Goal: Task Accomplishment & Management: Use online tool/utility

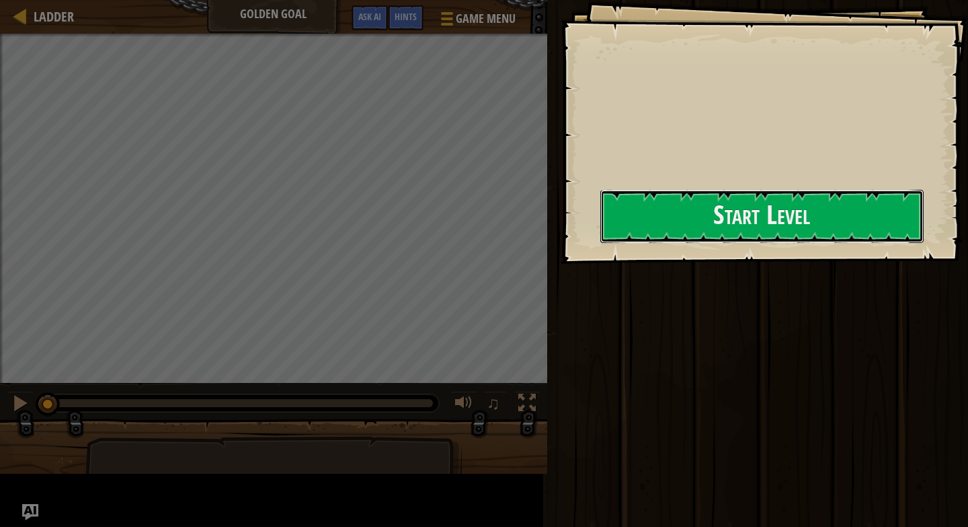
click at [601, 240] on button "Start Level" at bounding box center [762, 216] width 323 height 53
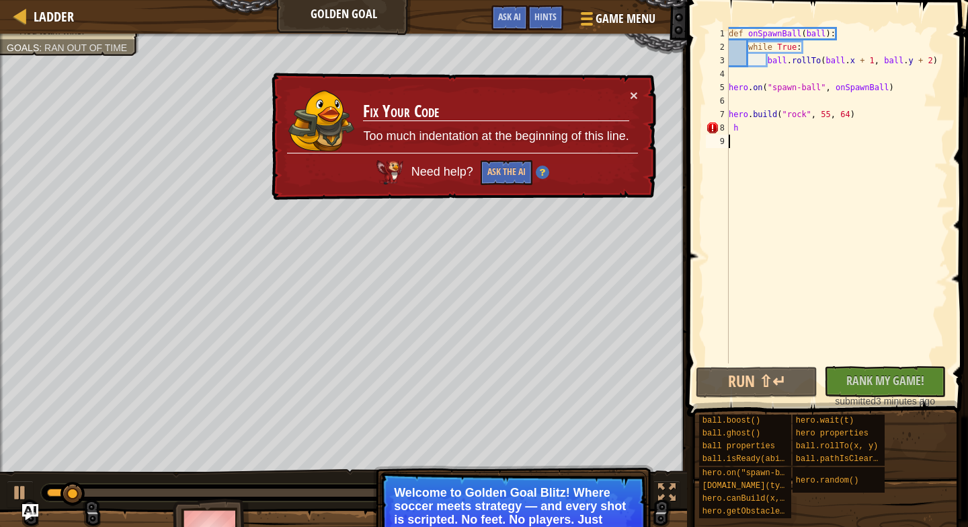
click at [749, 128] on div "def onSpawnBall ( ball ) : while True : ball . rollTo ( ball . x + 1 , ball . y…" at bounding box center [837, 208] width 222 height 363
click at [609, 491] on p "Welcome to Golden Goal Blitz! Where soccer meets strategy — and every shot is s…" at bounding box center [513, 513] width 239 height 54
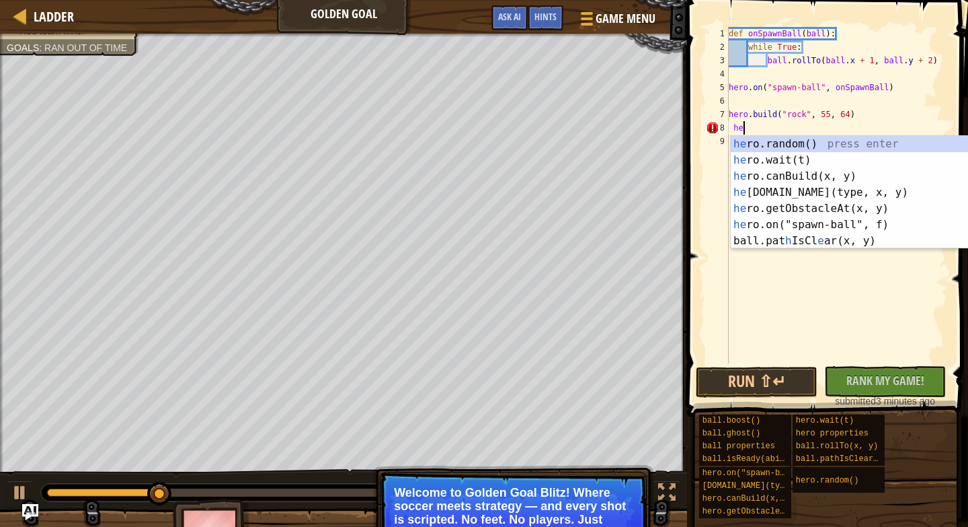
scroll to position [6, 1]
click at [786, 176] on div "he ro.random() press enter he ro.wait(t) press enter he ro.canBuild(x, y) press…" at bounding box center [858, 208] width 254 height 145
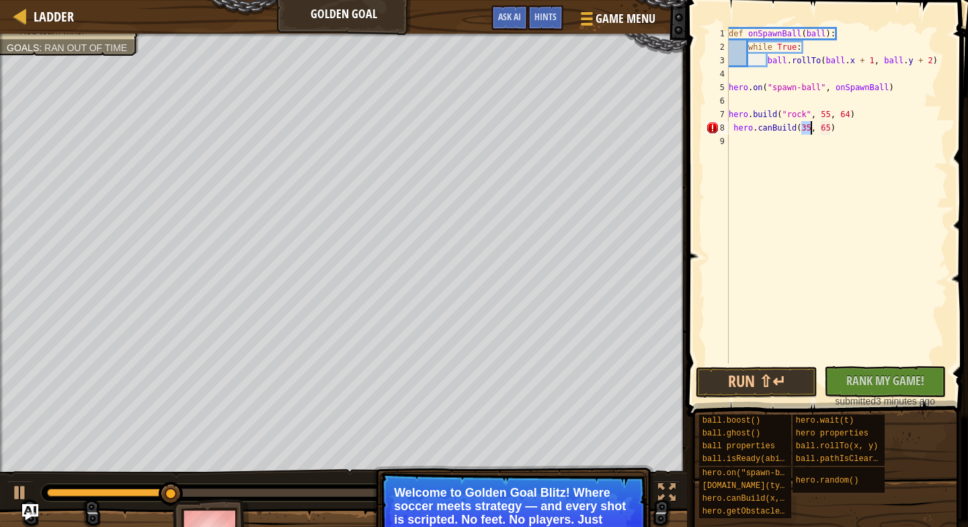
type textarea "hero.canBuild(35, 65)"
click at [736, 139] on div "def onSpawnBall ( ball ) : while True : ball . rollTo ( ball . x + 1 , ball . y…" at bounding box center [837, 208] width 222 height 363
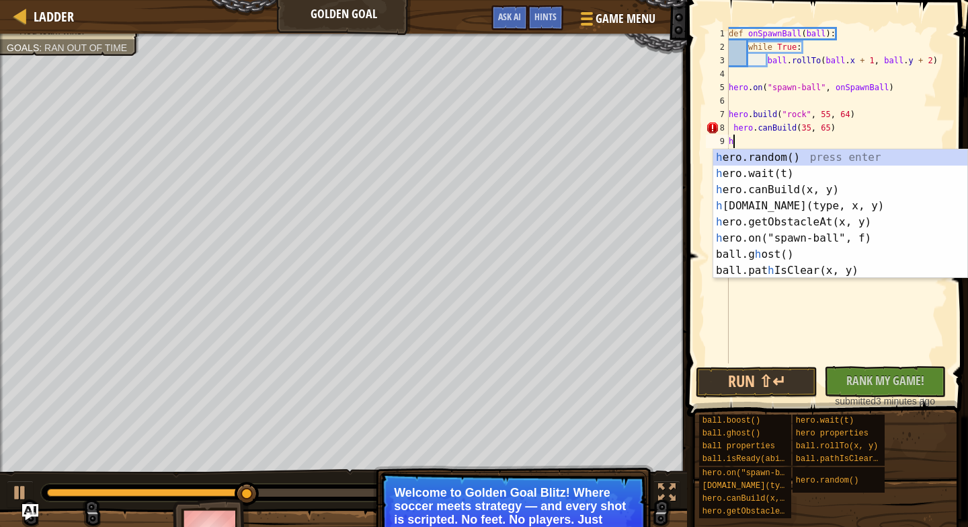
type textarea "h"
click at [783, 204] on div "h ero.random() press enter h ero.wait(t) press enter h ero.canBuild(x, y) press…" at bounding box center [841, 229] width 254 height 161
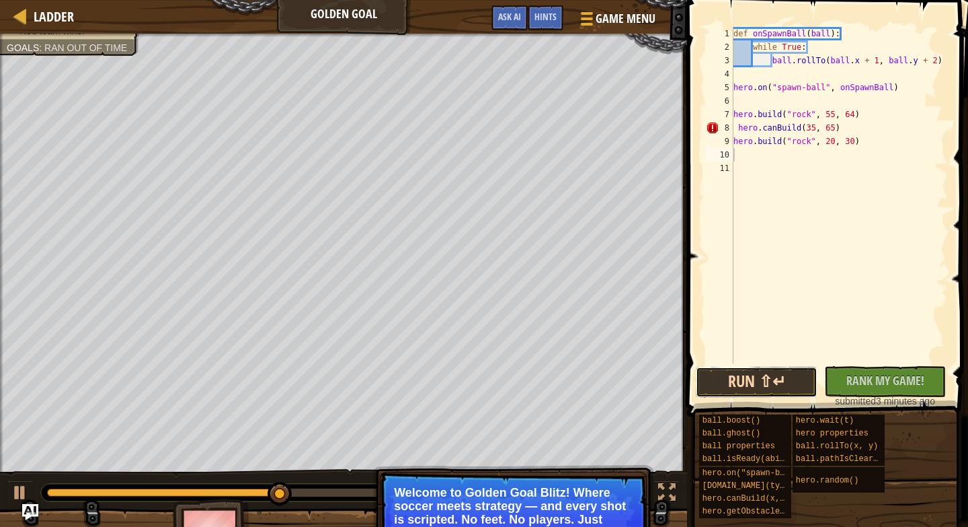
click at [779, 381] on button "Run ⇧↵" at bounding box center [757, 382] width 122 height 31
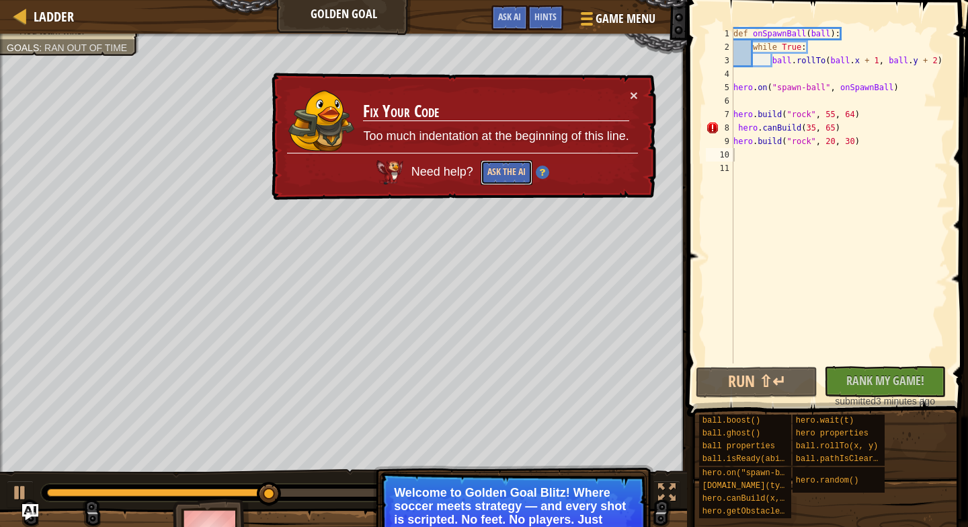
click at [515, 165] on button "Ask the AI" at bounding box center [507, 172] width 52 height 25
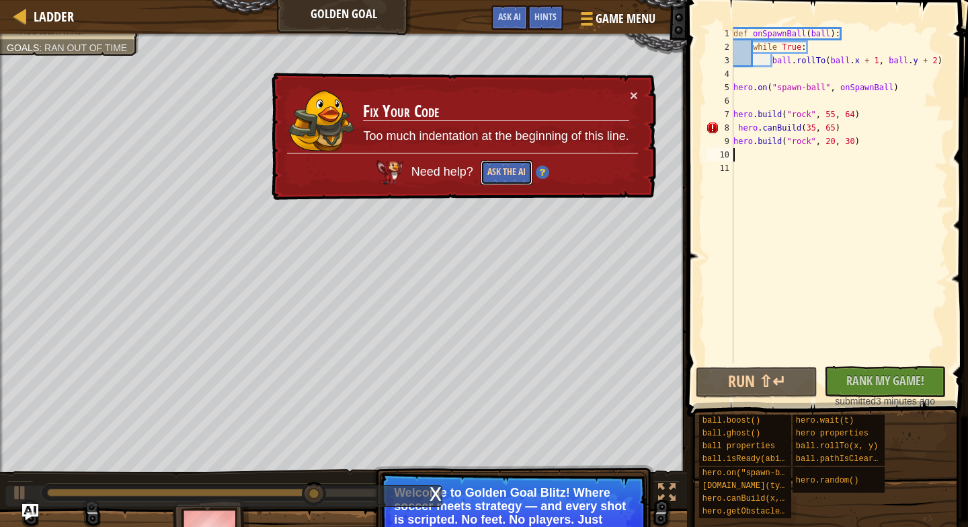
click at [502, 174] on button "Ask the AI" at bounding box center [507, 172] width 52 height 25
click at [506, 173] on button "Ask the AI" at bounding box center [507, 172] width 52 height 25
click at [815, 132] on div "def onSpawnBall ( ball ) : while True : ball . rollTo ( ball . x + 1 , ball . y…" at bounding box center [840, 208] width 218 height 363
type textarea "hero.canBuild(35, 65)"
drag, startPoint x: 736, startPoint y: 128, endPoint x: 911, endPoint y: 124, distance: 174.2
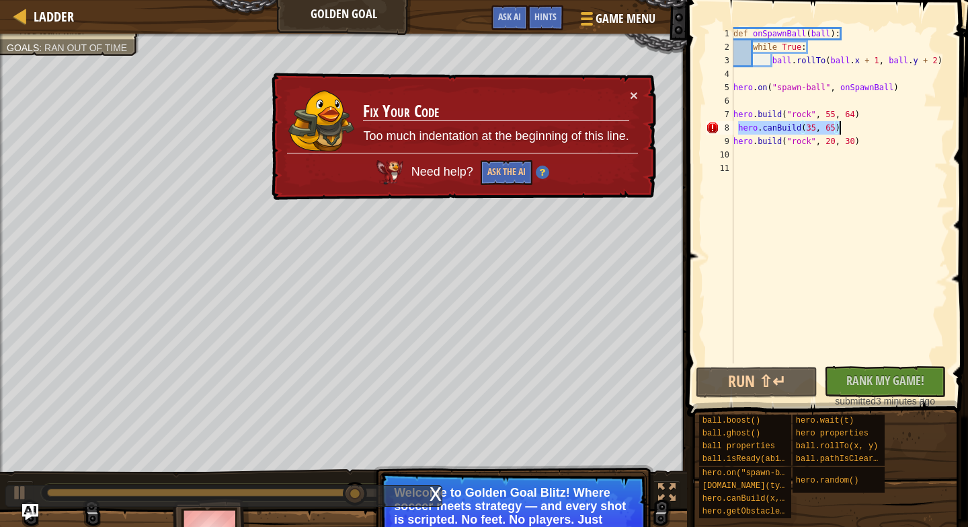
click at [911, 124] on div "def onSpawnBall ( ball ) : while True : ball . rollTo ( ball . x + 1 , ball . y…" at bounding box center [840, 208] width 218 height 363
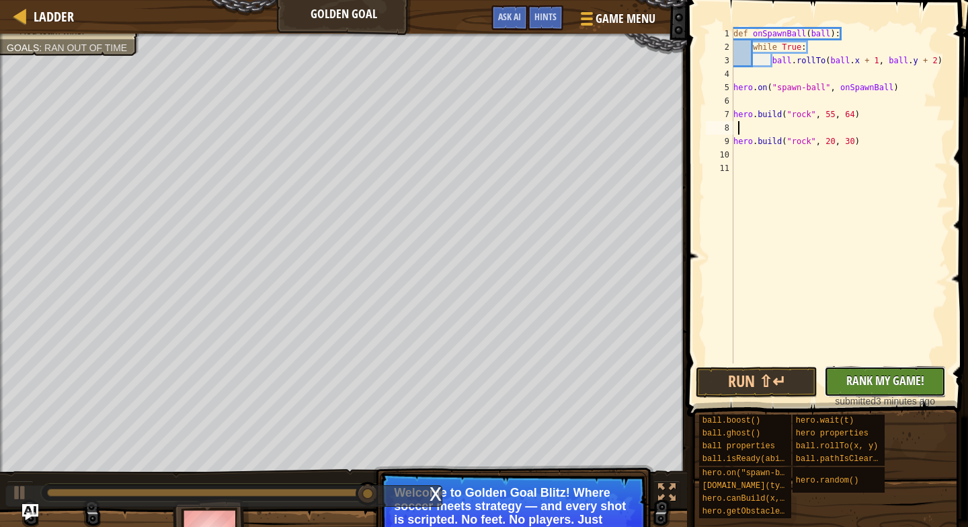
click at [864, 379] on span "Rank My Game!" at bounding box center [886, 380] width 78 height 17
click at [794, 386] on button "Run ⇧↵" at bounding box center [757, 382] width 122 height 31
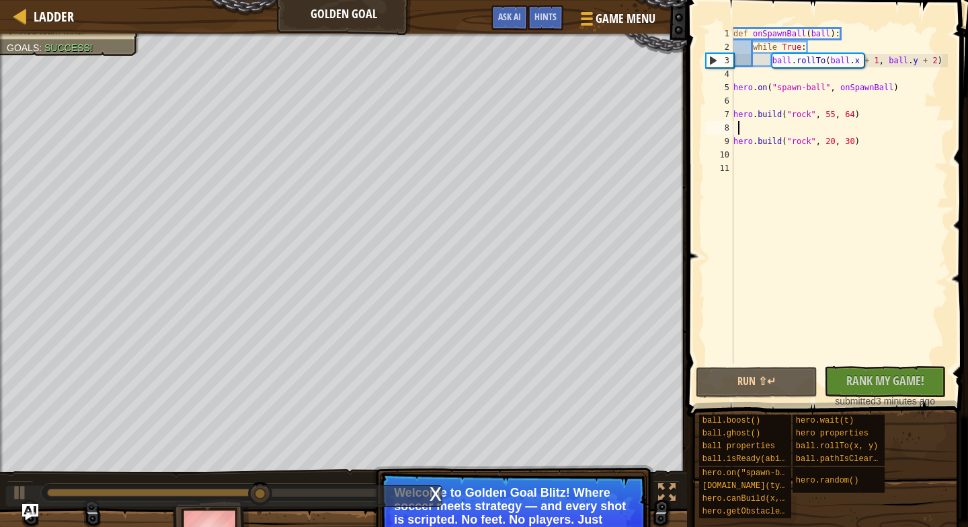
type textarea "b"
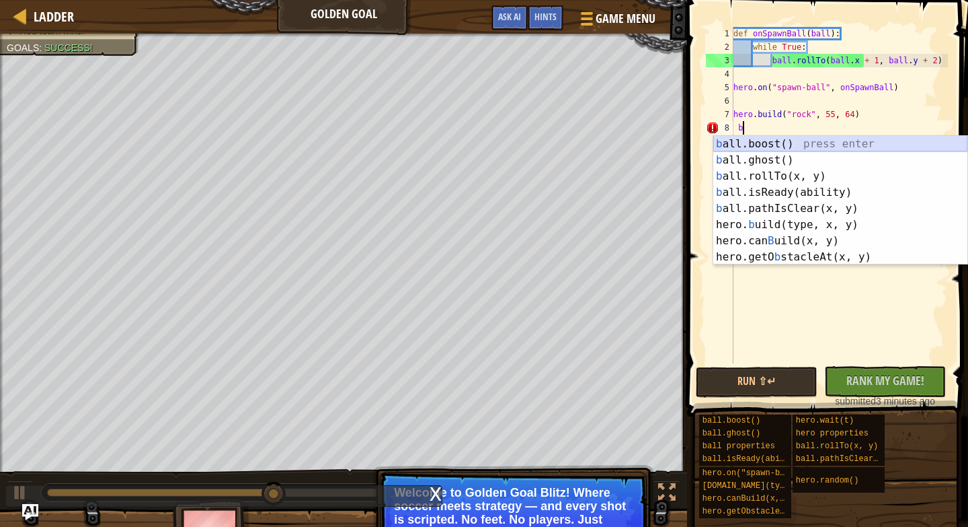
click at [777, 146] on div "b all.boost() press enter b all.ghost() press enter b all.rollTo(x, y) press en…" at bounding box center [841, 216] width 254 height 161
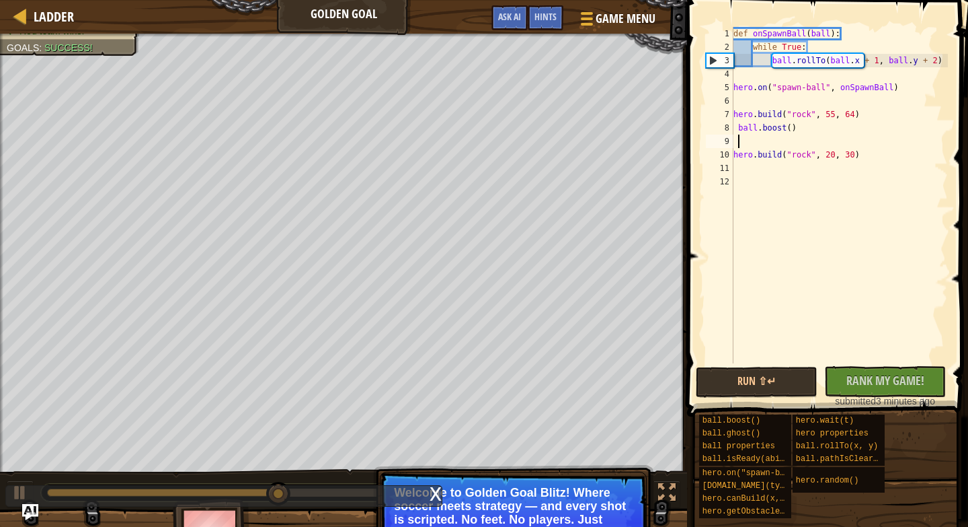
type textarea "b"
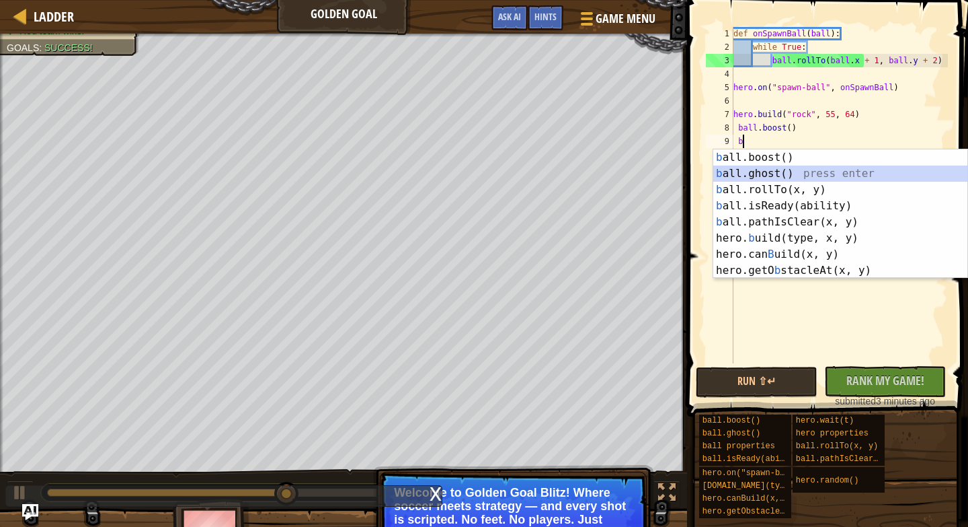
click at [745, 176] on div "b all.boost() press enter b all.ghost() press enter b all.rollTo(x, y) press en…" at bounding box center [841, 229] width 254 height 161
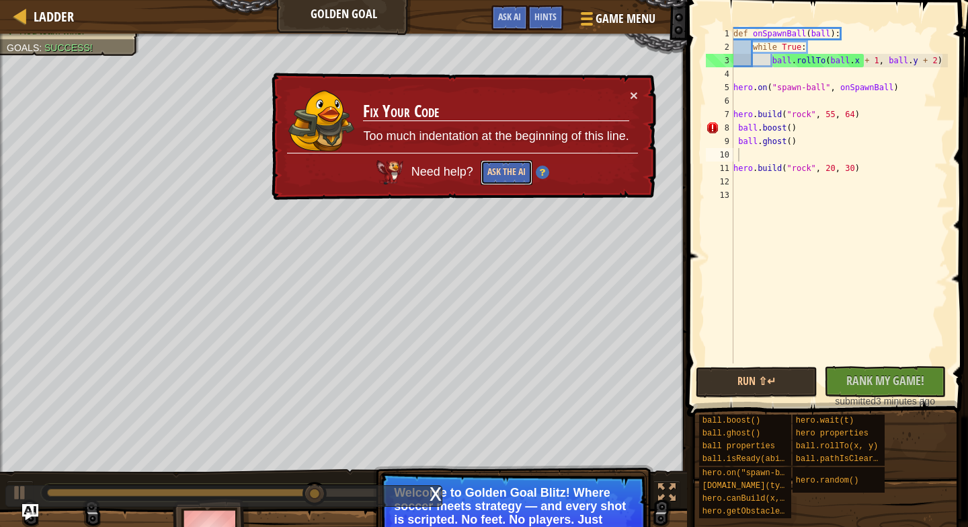
click at [524, 175] on button "Ask the AI" at bounding box center [507, 172] width 52 height 25
click at [791, 130] on div "def onSpawnBall ( ball ) : while True : ball . rollTo ( ball . x + 1 , ball . y…" at bounding box center [840, 208] width 218 height 363
type textarea "ball.boost(5)"
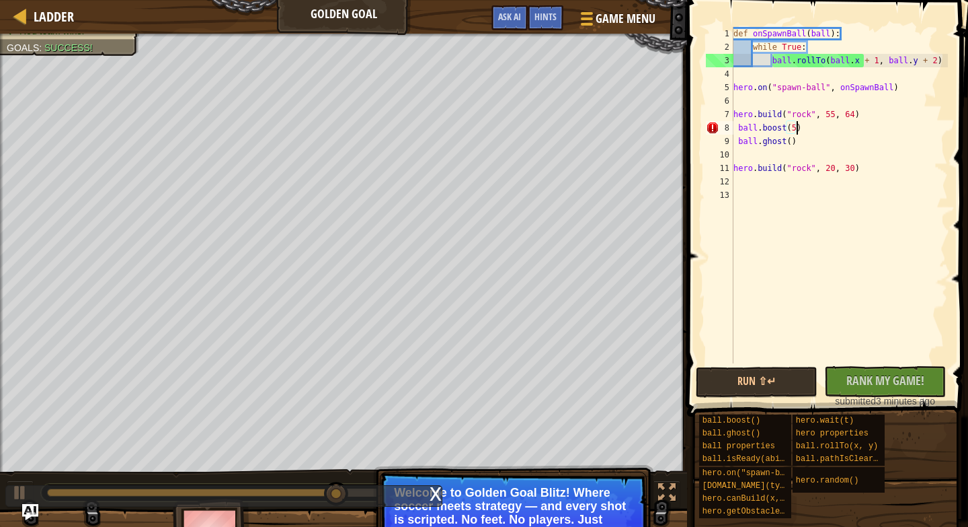
scroll to position [6, 5]
click at [743, 129] on div "def onSpawnBall ( ball ) : while True : ball . rollTo ( ball . x + 1 , ball . y…" at bounding box center [840, 208] width 218 height 363
click at [738, 132] on div "def onSpawnBall ( ball ) : while True : ball . rollTo ( ball . x + 1 , ball . y…" at bounding box center [840, 208] width 218 height 363
drag, startPoint x: 738, startPoint y: 132, endPoint x: 802, endPoint y: 130, distance: 63.3
click at [802, 130] on div "def onSpawnBall ( ball ) : while True : ball . rollTo ( ball . x + 1 , ball . y…" at bounding box center [840, 208] width 218 height 363
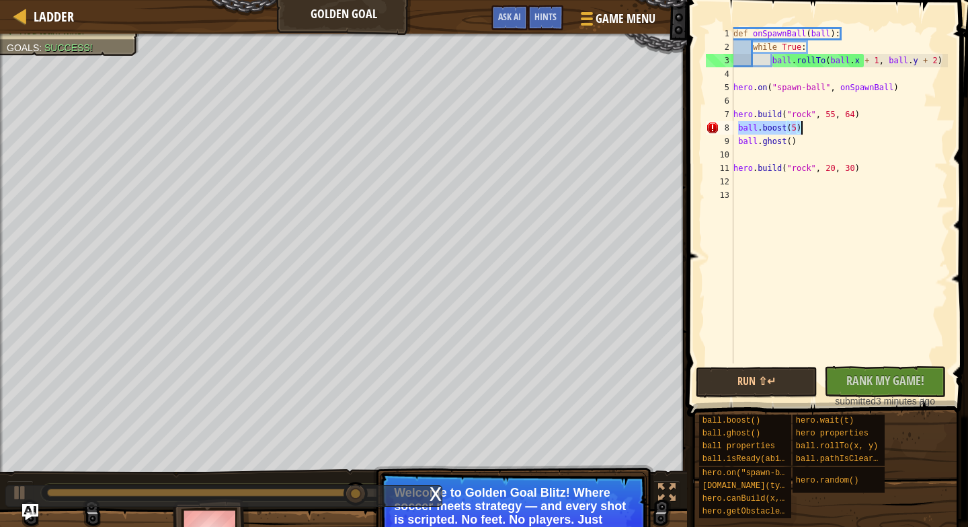
scroll to position [6, 0]
click at [785, 145] on div "def onSpawnBall ( ball ) : while True : ball . rollTo ( ball . x + 1 , ball . y…" at bounding box center [840, 208] width 218 height 363
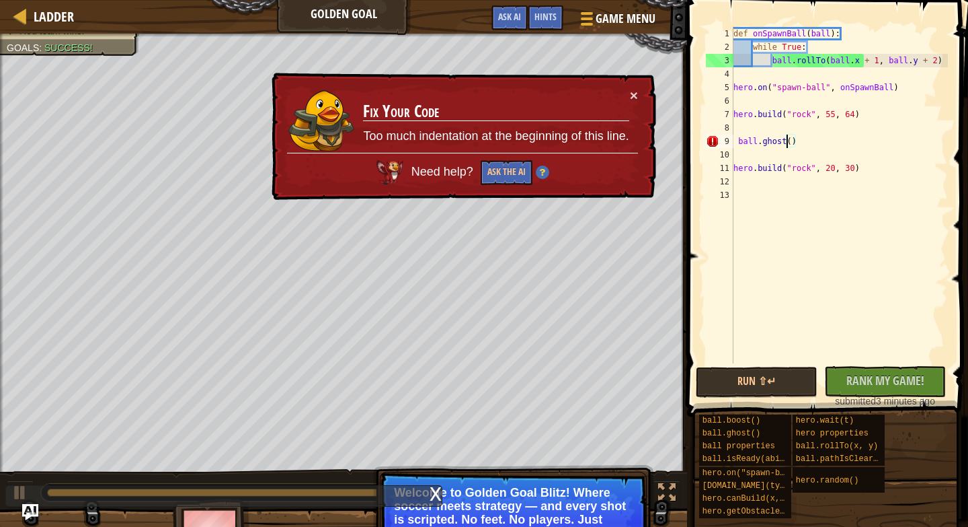
click at [737, 140] on div "def onSpawnBall ( ball ) : while True : ball . rollTo ( ball . x + 1 , ball . y…" at bounding box center [840, 208] width 218 height 363
type textarea "ball.ghost()"
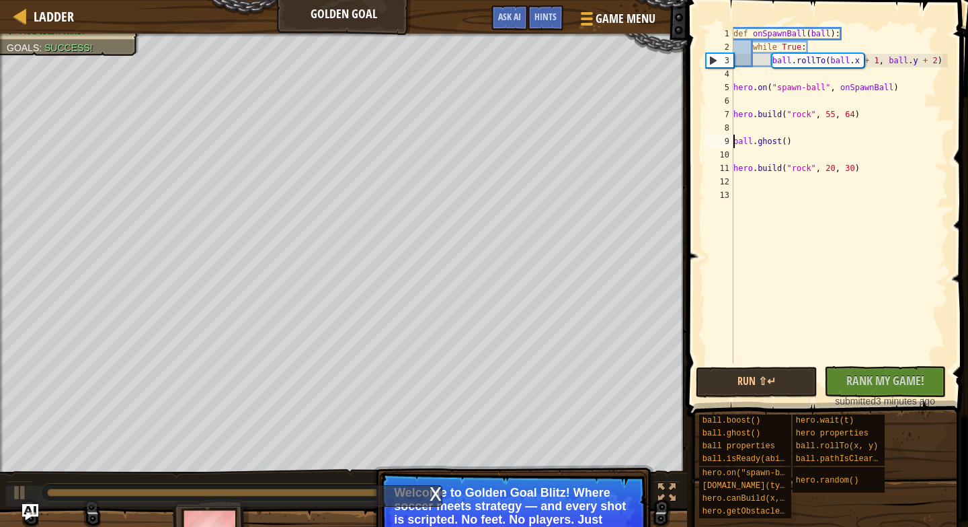
click at [738, 129] on div "def onSpawnBall ( ball ) : while True : ball . rollTo ( ball . x + 1 , ball . y…" at bounding box center [840, 208] width 218 height 363
type textarea "b"
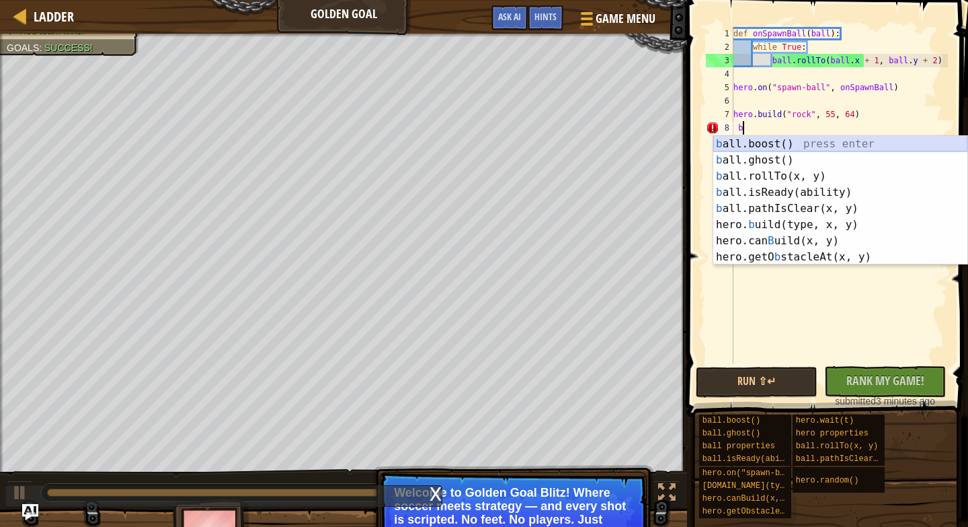
click at [753, 146] on div "b all.boost() press enter b all.ghost() press enter b all.rollTo(x, y) press en…" at bounding box center [841, 216] width 254 height 161
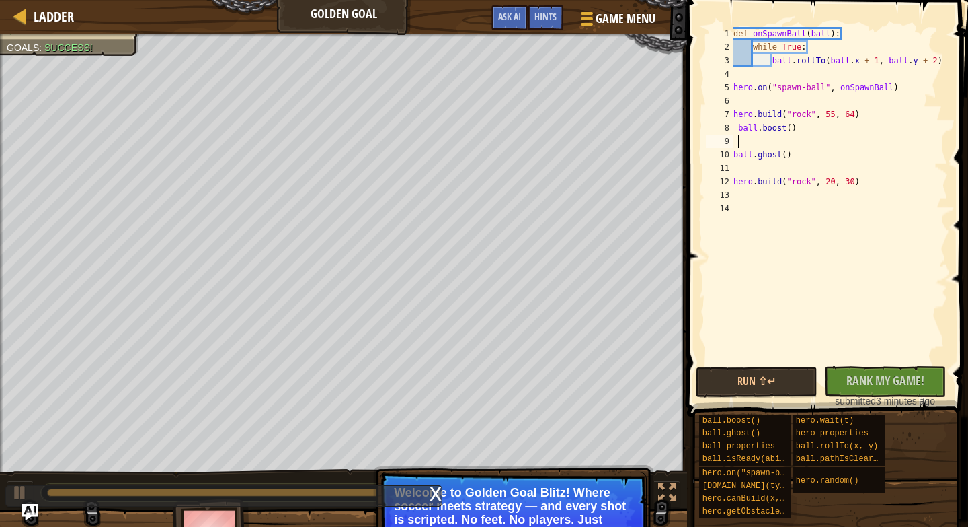
click at [738, 127] on div "def onSpawnBall ( ball ) : while True : ball . rollTo ( ball . x + 1 , ball . y…" at bounding box center [840, 208] width 218 height 363
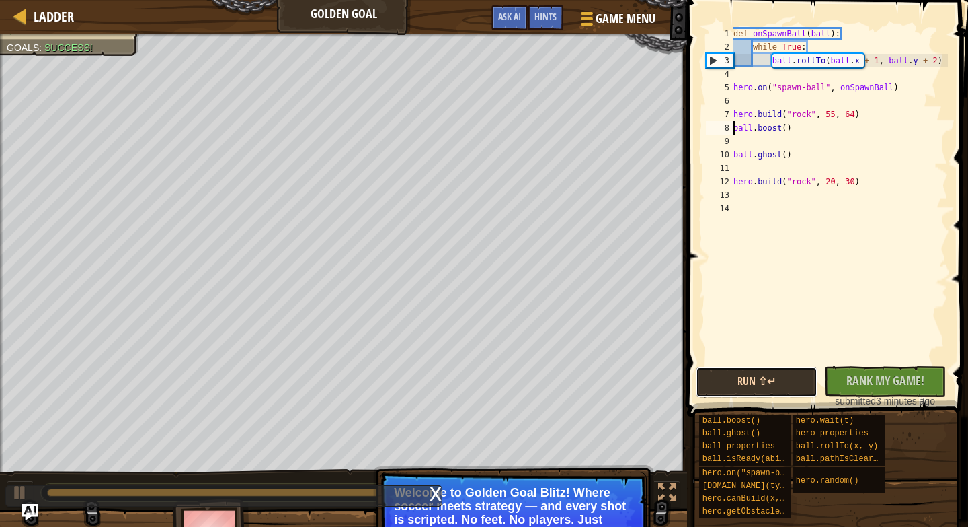
click at [771, 378] on button "Run ⇧↵" at bounding box center [757, 382] width 122 height 31
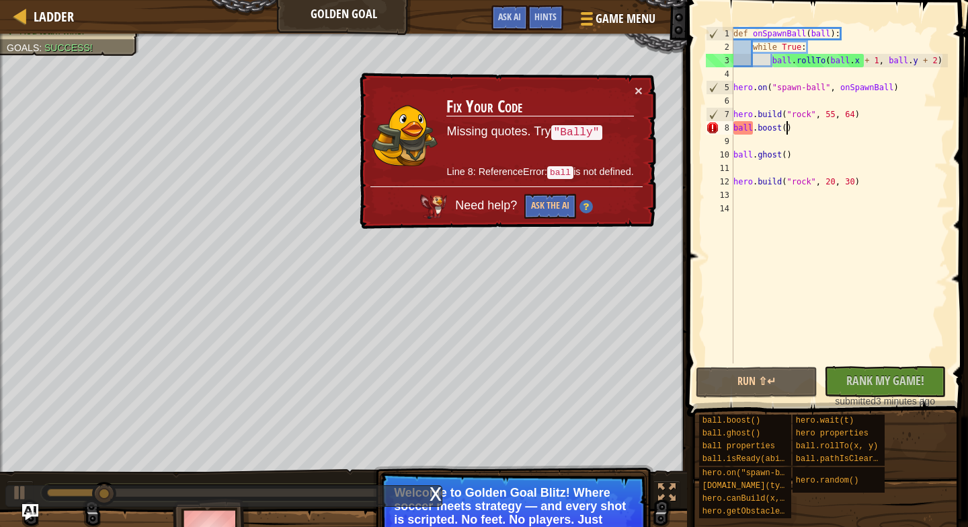
click at [788, 129] on div "def onSpawnBall ( ball ) : while True : ball . rollTo ( ball . x + 1 , ball . y…" at bounding box center [840, 208] width 218 height 363
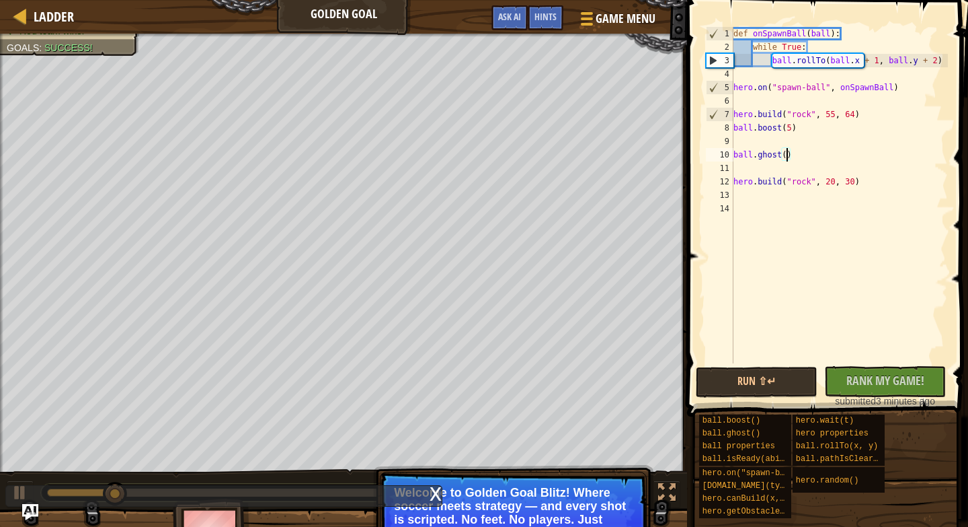
click at [785, 160] on div "def onSpawnBall ( ball ) : while True : ball . rollTo ( ball . x + 1 , ball . y…" at bounding box center [840, 208] width 218 height 363
click at [765, 377] on button "Run ⇧↵" at bounding box center [757, 382] width 122 height 31
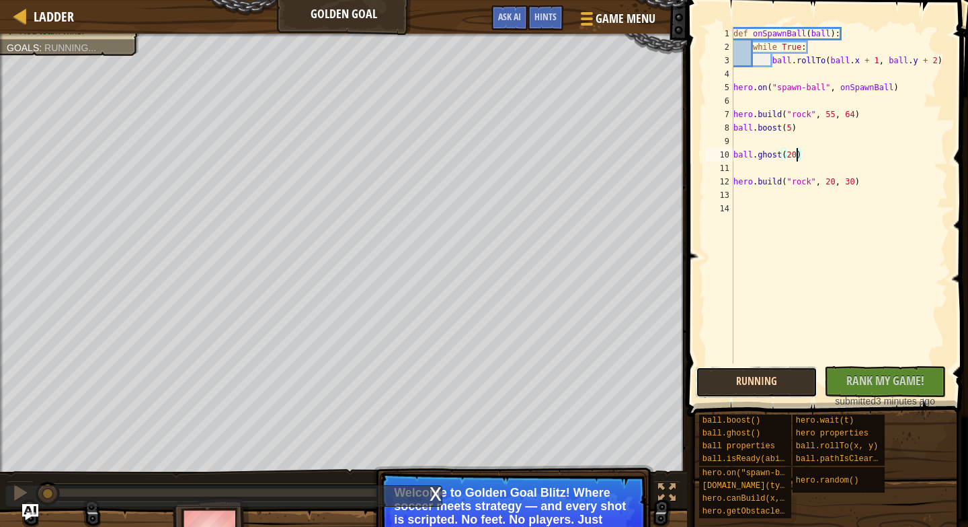
click at [765, 377] on button "Running" at bounding box center [757, 382] width 122 height 31
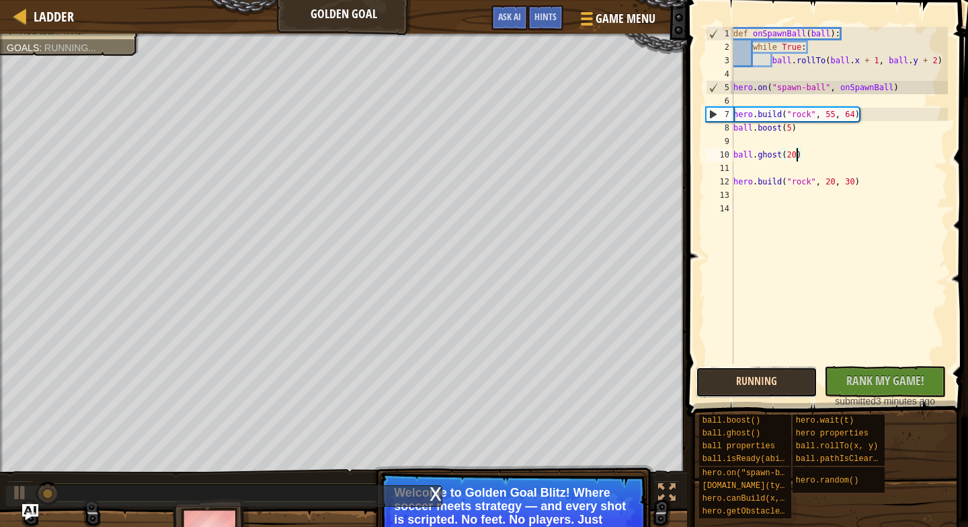
click at [765, 377] on button "Running" at bounding box center [757, 382] width 122 height 31
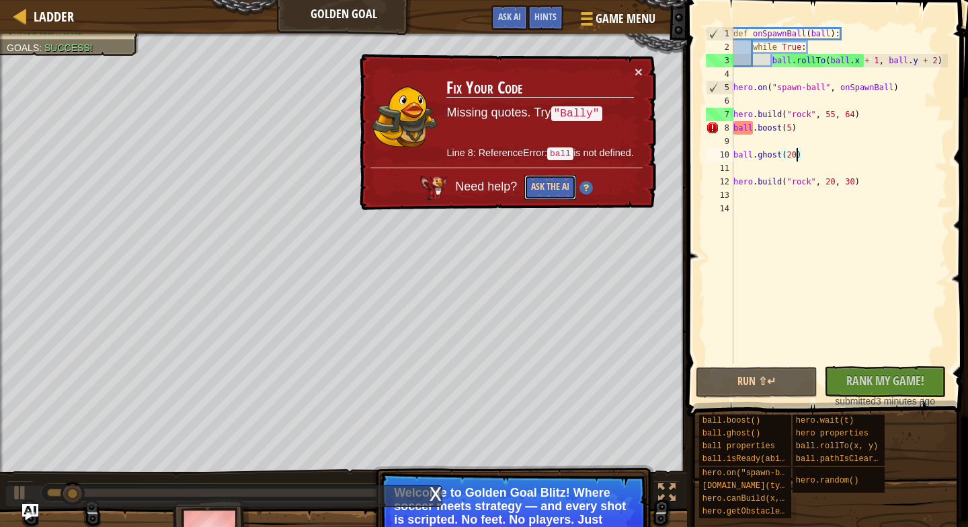
click at [546, 182] on button "Ask the AI" at bounding box center [551, 187] width 52 height 25
click at [583, 184] on img at bounding box center [586, 186] width 13 height 13
click at [636, 73] on button "×" at bounding box center [639, 72] width 8 height 14
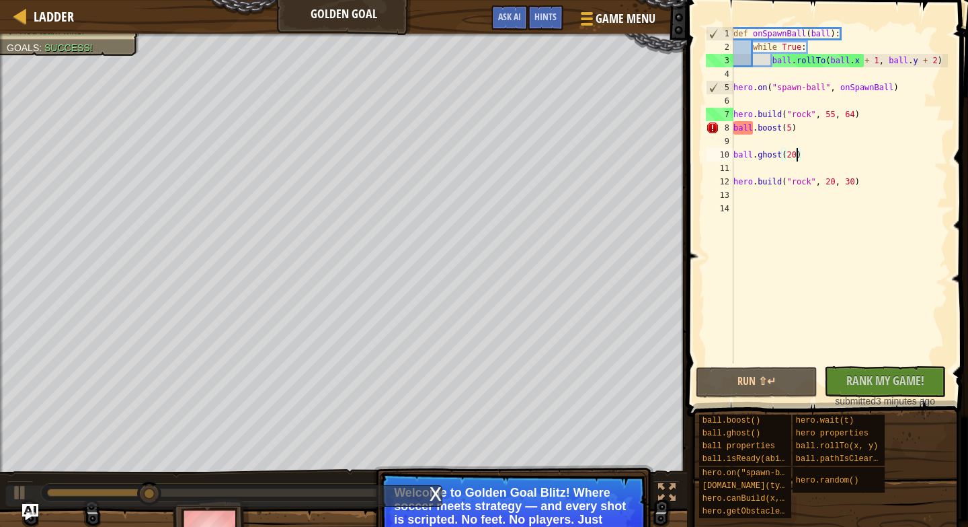
click at [787, 130] on div "def onSpawnBall ( ball ) : while True : ball . rollTo ( ball . x + 1 , ball . y…" at bounding box center [840, 208] width 218 height 363
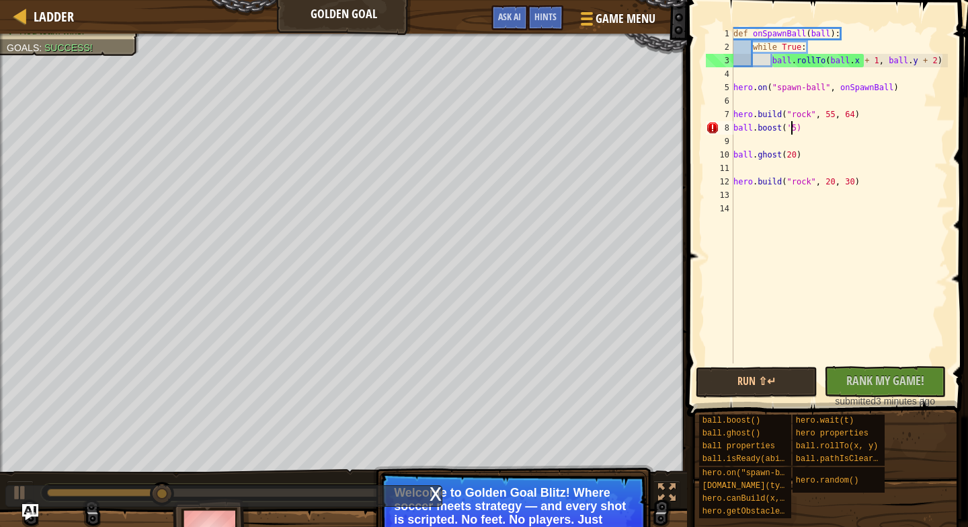
click at [796, 131] on div "def onSpawnBall ( ball ) : while True : ball . rollTo ( ball . x + 1 , ball . y…" at bounding box center [840, 208] width 218 height 363
click at [847, 379] on span "Rank My Game!" at bounding box center [886, 380] width 78 height 17
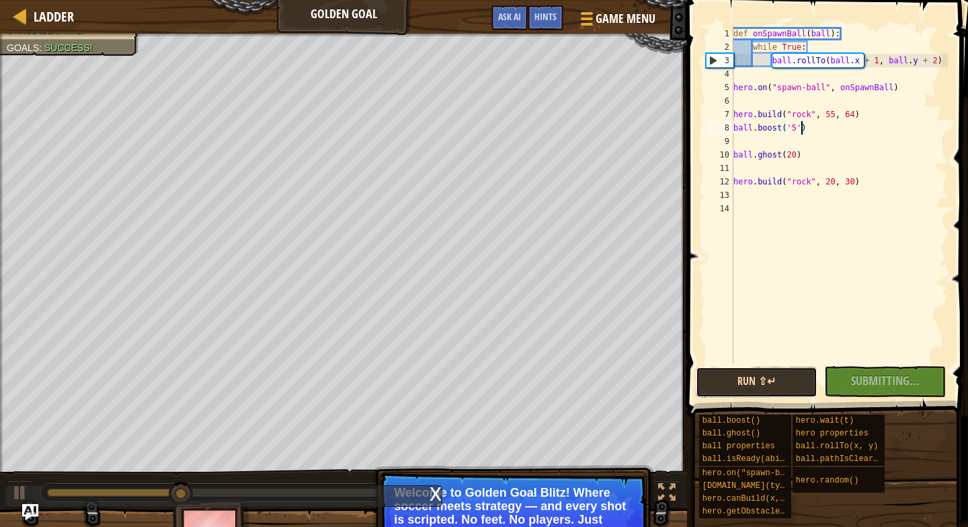
click at [782, 383] on button "Run ⇧↵" at bounding box center [757, 382] width 122 height 31
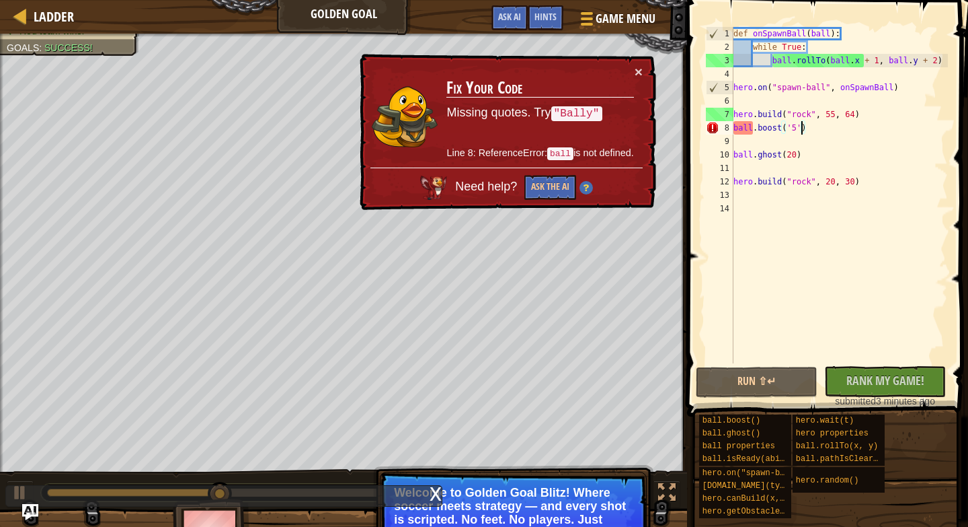
click at [791, 129] on div "def onSpawnBall ( ball ) : while True : ball . rollTo ( ball . x + 1 , ball . y…" at bounding box center [840, 208] width 218 height 363
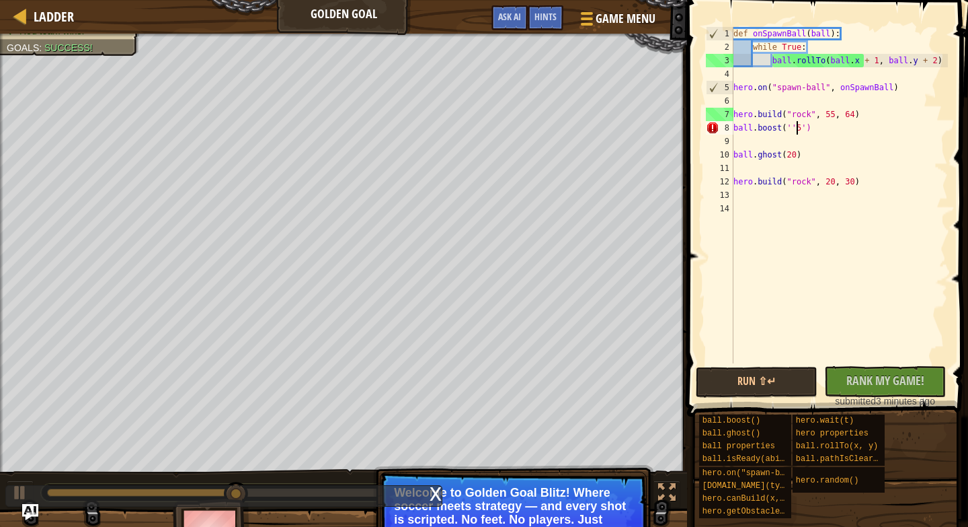
click at [794, 128] on div "def onSpawnBall ( ball ) : while True : ball . rollTo ( ball . x + 1 , ball . y…" at bounding box center [840, 208] width 218 height 363
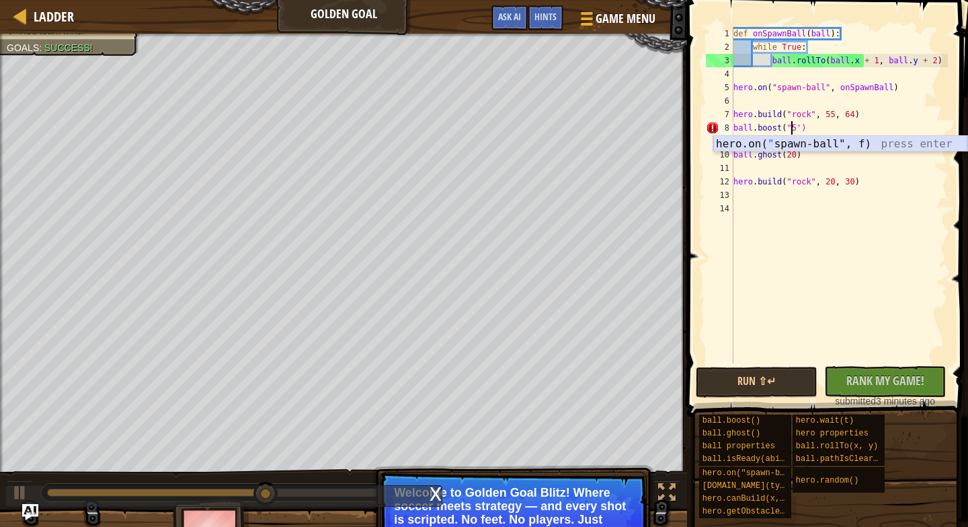
click at [802, 144] on div "hero.on( " spawn-ball", f) press enter" at bounding box center [841, 160] width 254 height 48
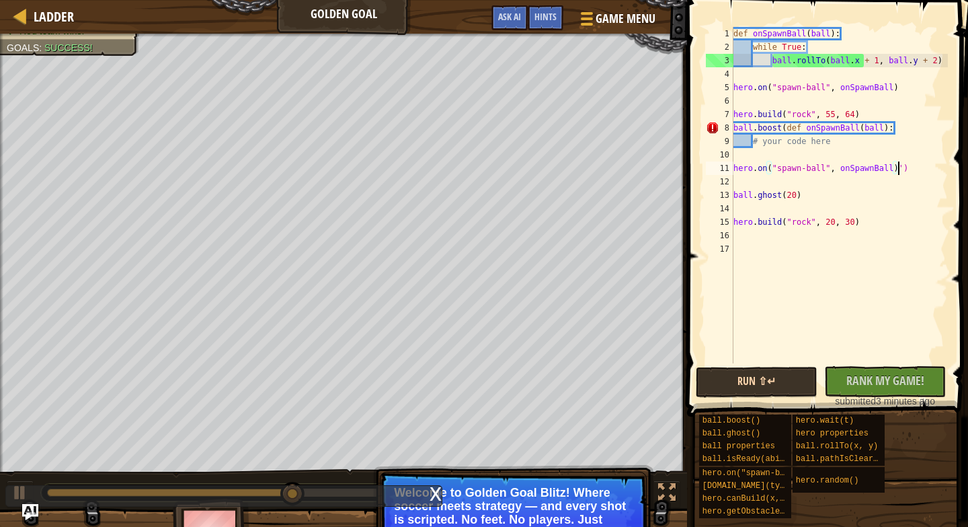
type textarea "hero.on("spawn-ball", onSpawnBall)')"
click at [794, 377] on button "Run ⇧↵" at bounding box center [757, 382] width 122 height 31
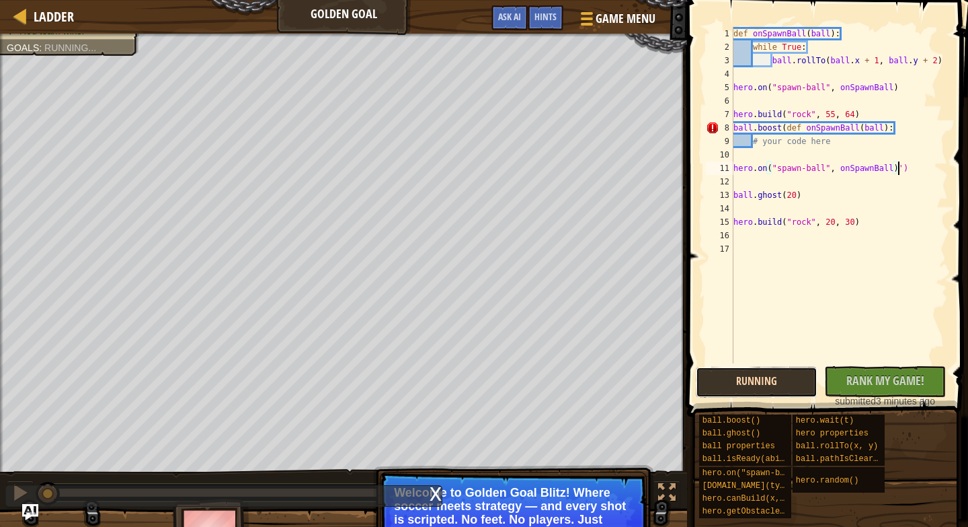
click at [793, 378] on button "Running" at bounding box center [757, 382] width 122 height 31
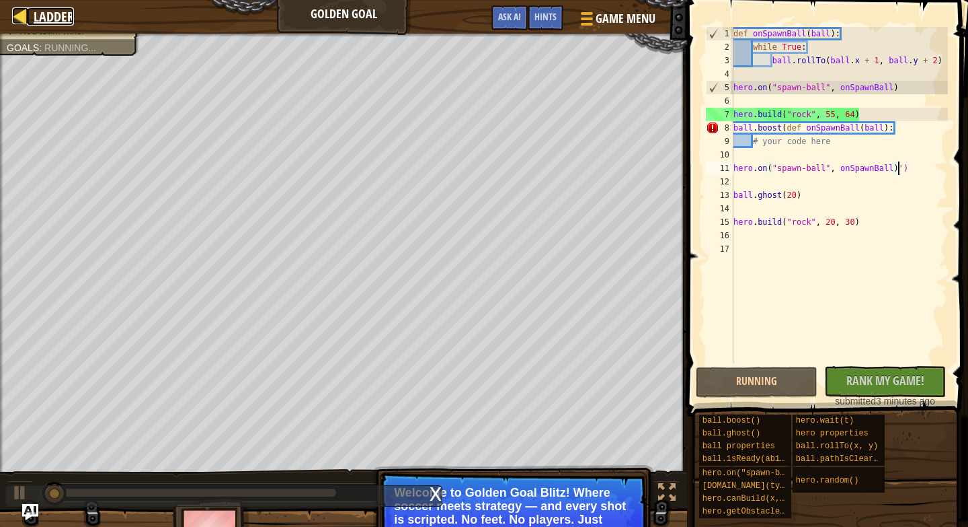
click at [24, 15] on div at bounding box center [20, 15] width 17 height 17
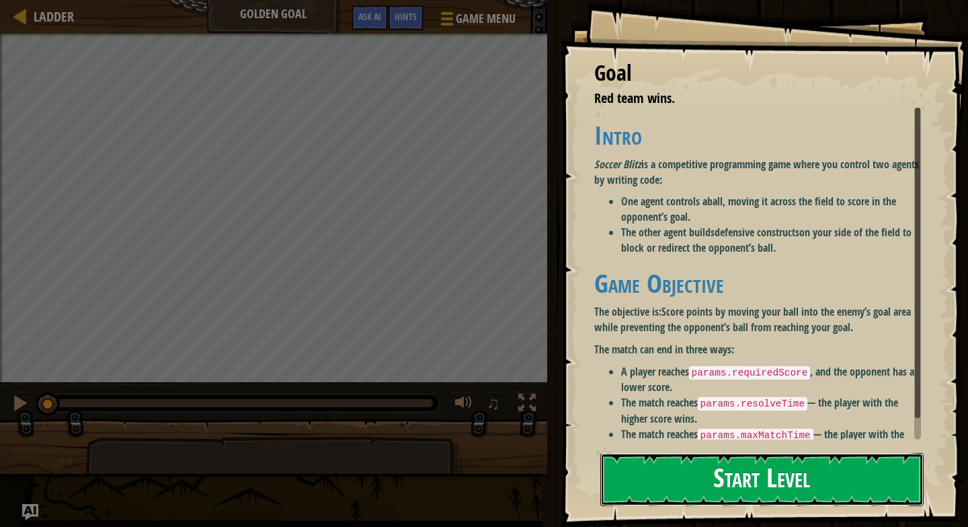
click at [691, 478] on button "Start Level" at bounding box center [762, 479] width 323 height 53
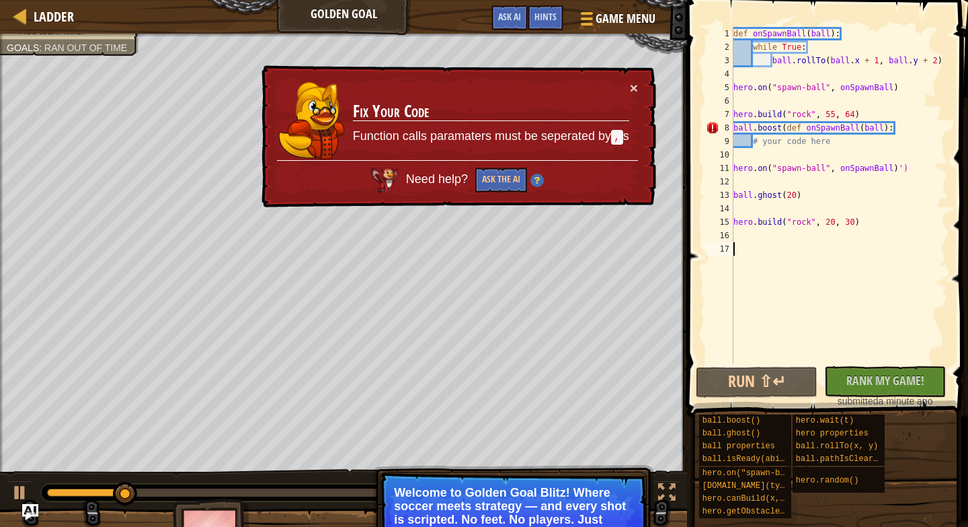
click at [860, 130] on div "def onSpawnBall ( ball ) : while True : ball . rollTo ( ball . x + 1 , ball . y…" at bounding box center [839, 208] width 217 height 363
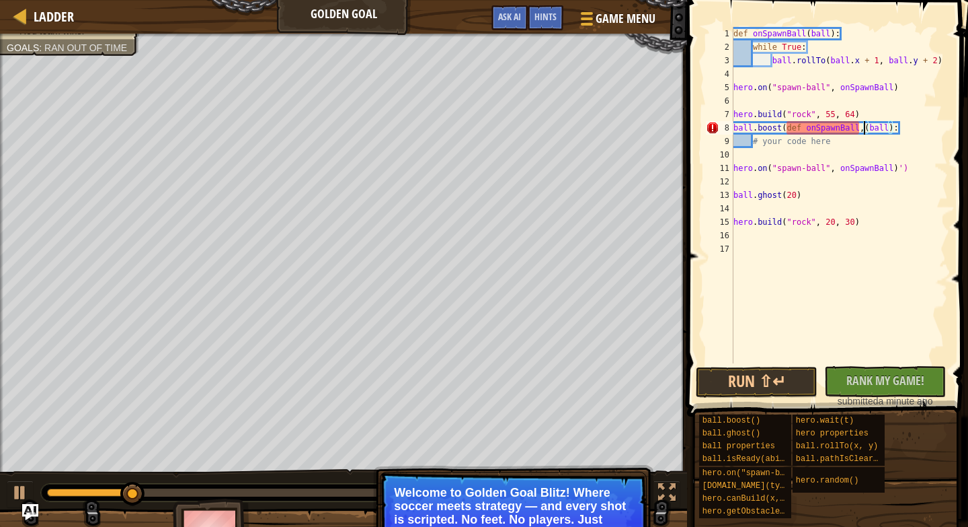
scroll to position [6, 11]
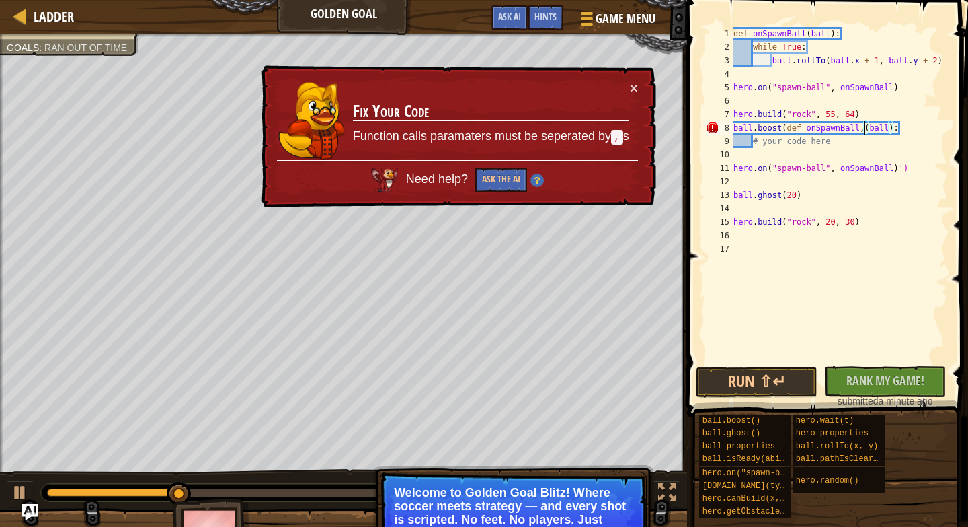
click at [784, 131] on div "def onSpawnBall ( ball ) : while True : ball . rollTo ( ball . x + 1 , ball . y…" at bounding box center [839, 208] width 217 height 363
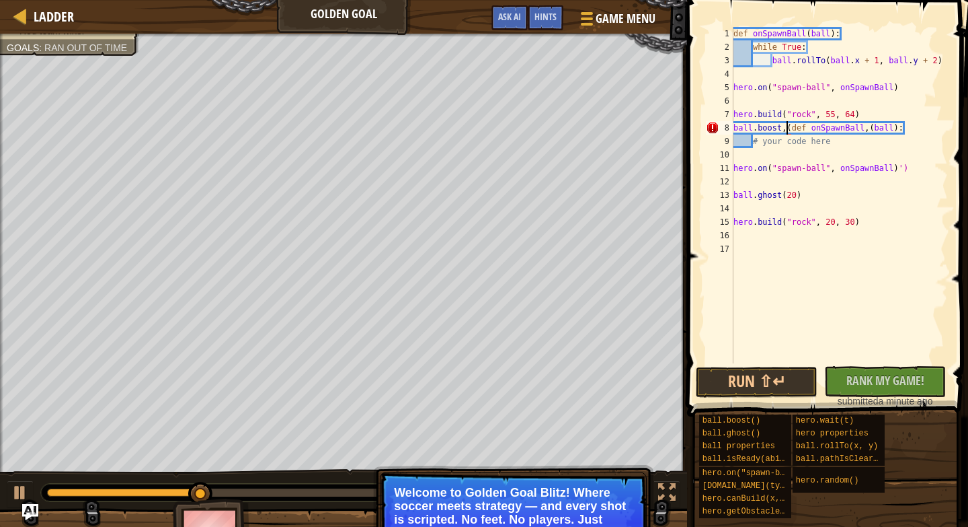
click at [783, 126] on div "def onSpawnBall ( ball ) : while True : ball . rollTo ( ball . x + 1 , ball . y…" at bounding box center [839, 208] width 217 height 363
click at [792, 130] on div "def onSpawnBall ( ball ) : while True : ball . rollTo ( ball . x + 1 , ball . y…" at bounding box center [839, 208] width 217 height 363
click at [878, 129] on div "def onSpawnBall ( ball ) : while True : ball . rollTo ( ball . x + 1 , ball . y…" at bounding box center [839, 208] width 217 height 363
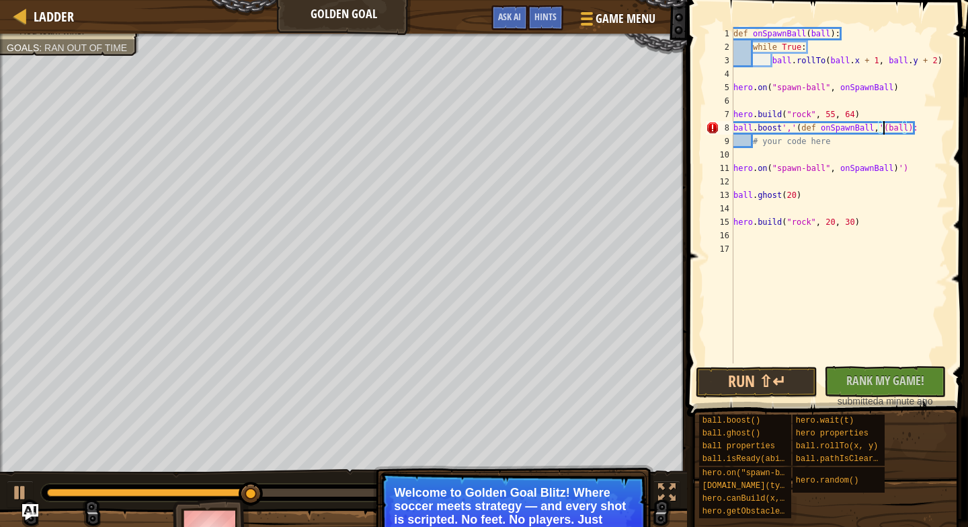
scroll to position [6, 13]
click at [874, 128] on div "def onSpawnBall ( ball ) : while True : ball . rollTo ( ball . x + 1 , ball . y…" at bounding box center [839, 208] width 217 height 363
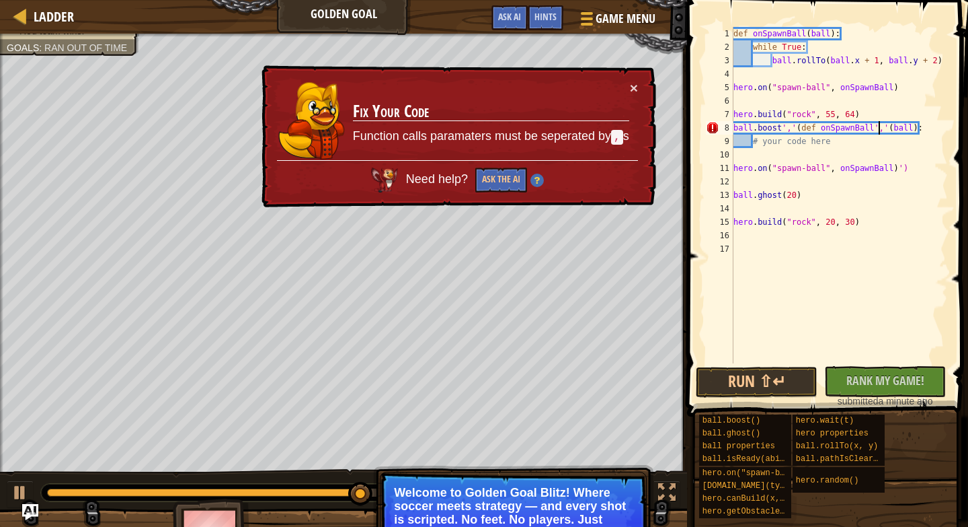
click at [782, 129] on div "def onSpawnBall ( ball ) : while True : ball . rollTo ( ball . x + 1 , ball . y…" at bounding box center [839, 208] width 217 height 363
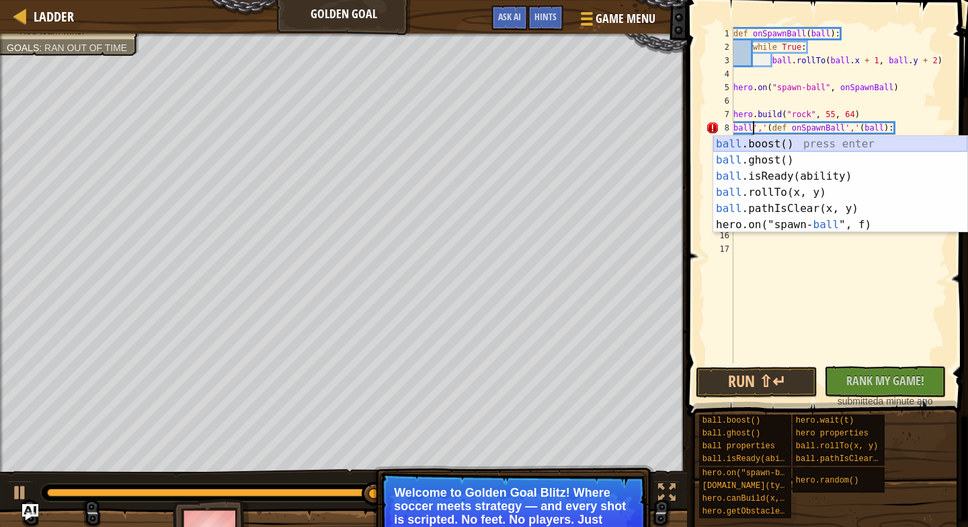
click at [778, 143] on div "ball .boost() press enter ball .ghost() press enter ball .isReady(ability) pres…" at bounding box center [841, 200] width 254 height 129
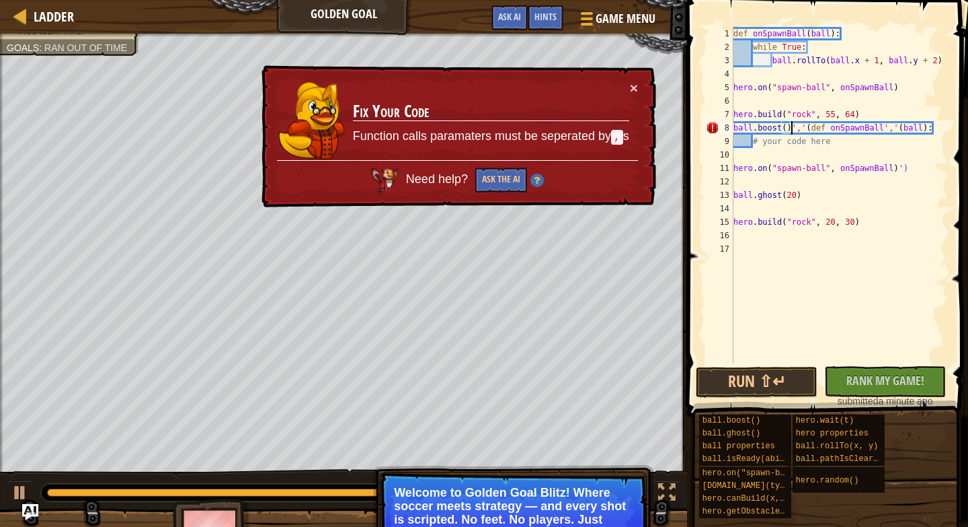
click at [781, 132] on div "def onSpawnBall ( ball ) : while True : ball . rollTo ( ball . x + 1 , ball . y…" at bounding box center [839, 208] width 217 height 363
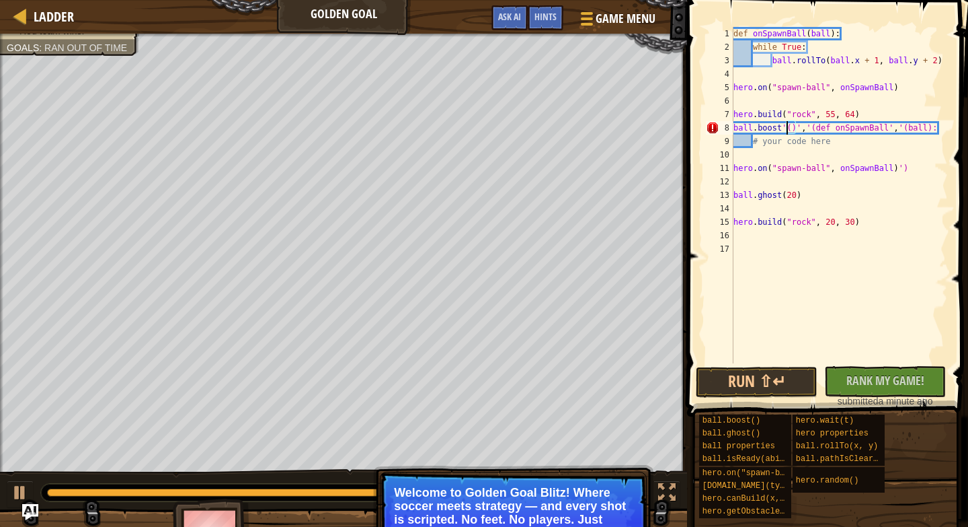
scroll to position [6, 5]
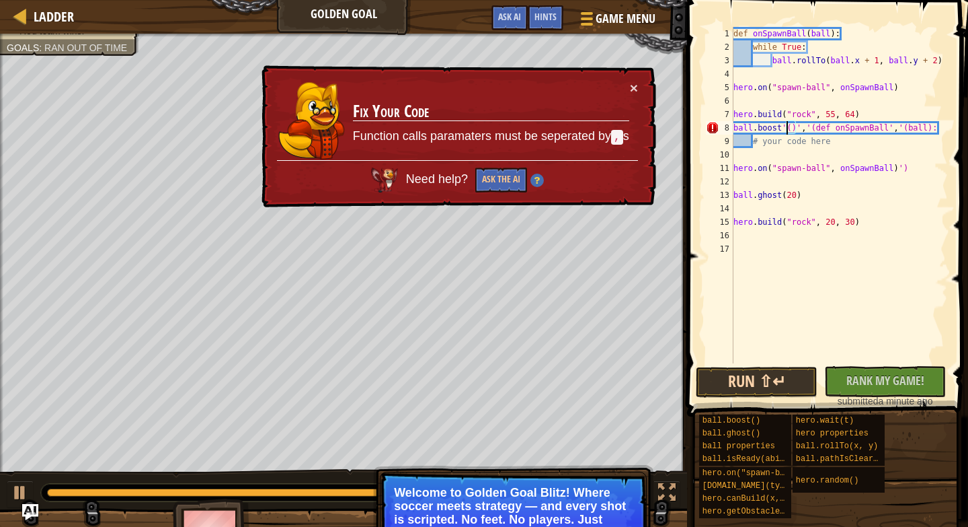
type textarea "ball.boost'()','(def onSpawnBall','(ball):"
click at [738, 375] on button "Run ⇧↵" at bounding box center [757, 382] width 122 height 31
